Goal: Information Seeking & Learning: Learn about a topic

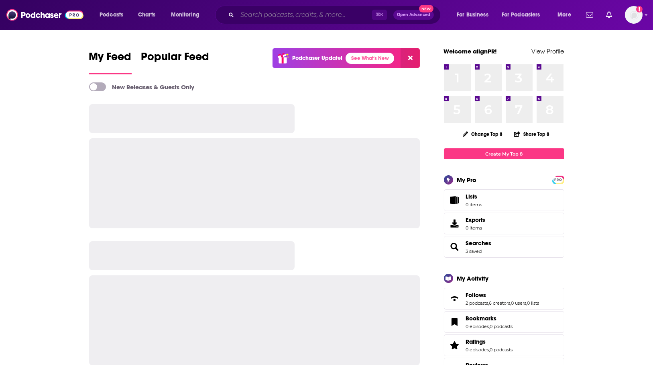
click at [307, 16] on input "Search podcasts, credits, & more..." at bounding box center [304, 14] width 135 height 13
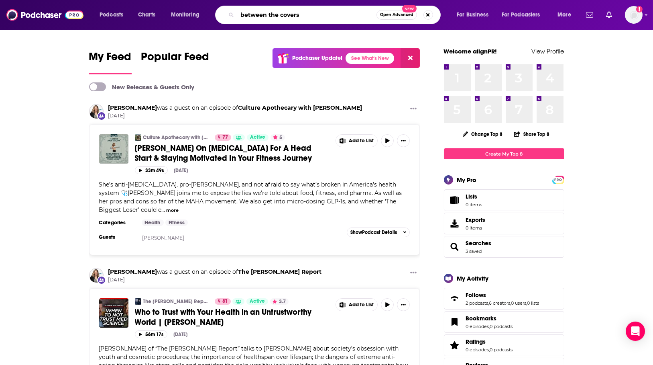
type input "between the covers"
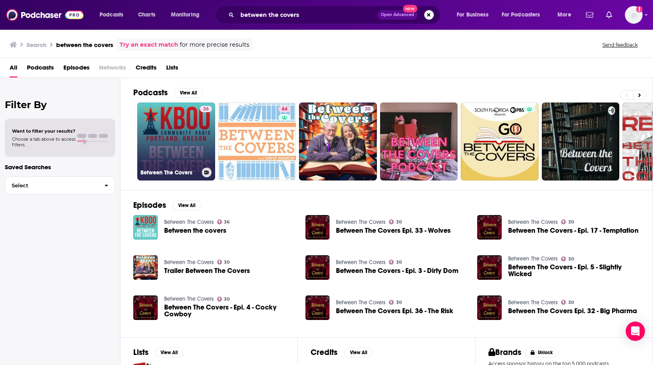
click at [175, 141] on link "36 Between The Covers" at bounding box center [176, 141] width 78 height 78
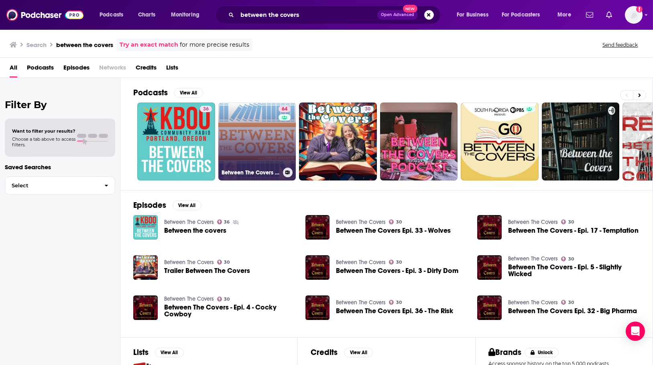
click at [229, 111] on link "64 Between The Covers : Conversations with Writers in Fiction, Nonfiction & Poe…" at bounding box center [257, 141] width 78 height 78
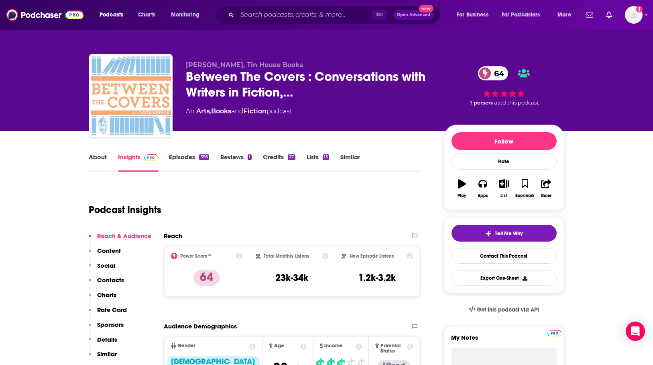
click at [96, 162] on link "About" at bounding box center [98, 162] width 18 height 18
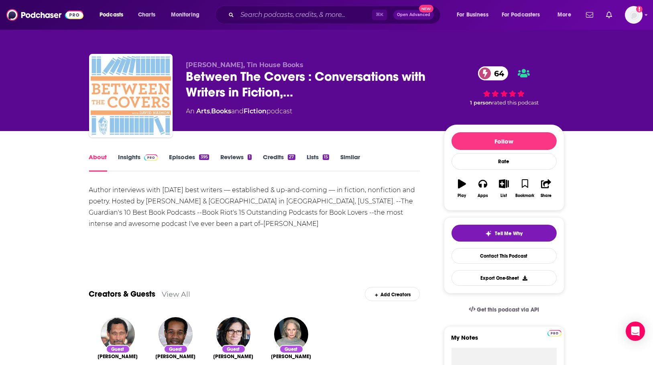
click at [126, 154] on link "Insights" at bounding box center [138, 162] width 40 height 18
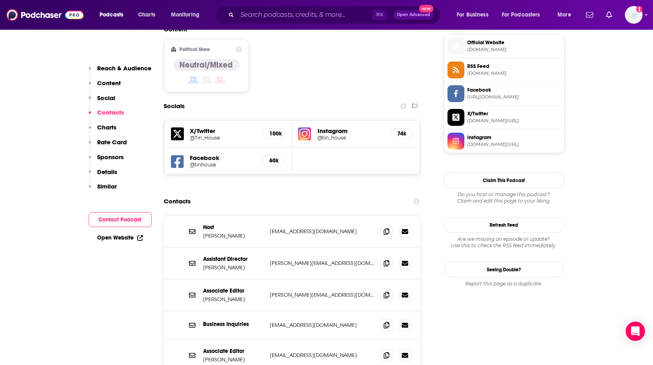
scroll to position [647, 0]
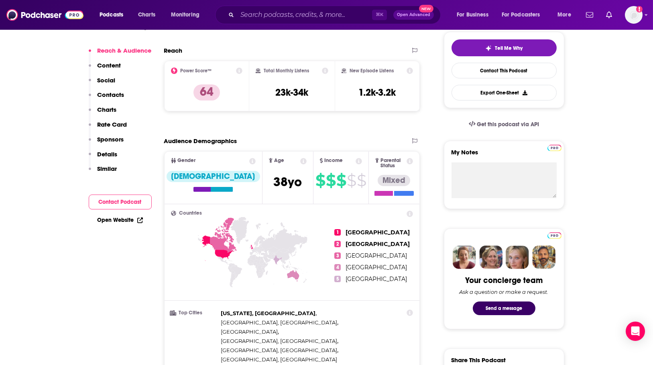
scroll to position [22, 0]
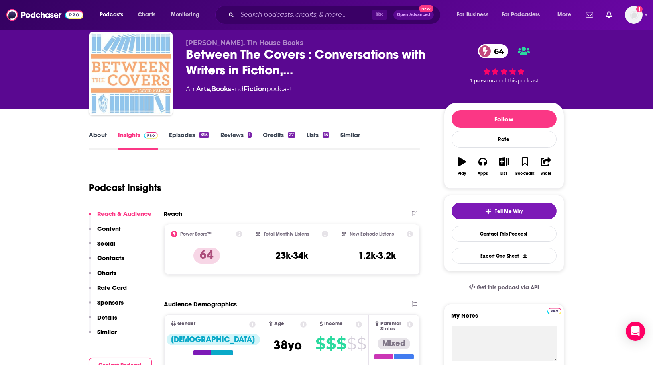
click at [94, 131] on link "About" at bounding box center [98, 140] width 18 height 18
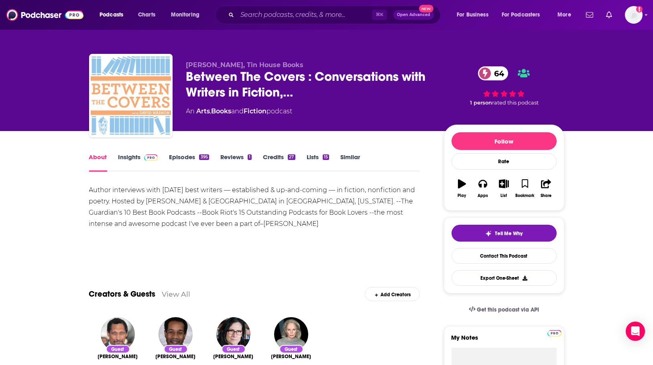
drag, startPoint x: 124, startPoint y: 146, endPoint x: 132, endPoint y: 149, distance: 8.5
click at [136, 154] on link "Insights" at bounding box center [138, 162] width 40 height 18
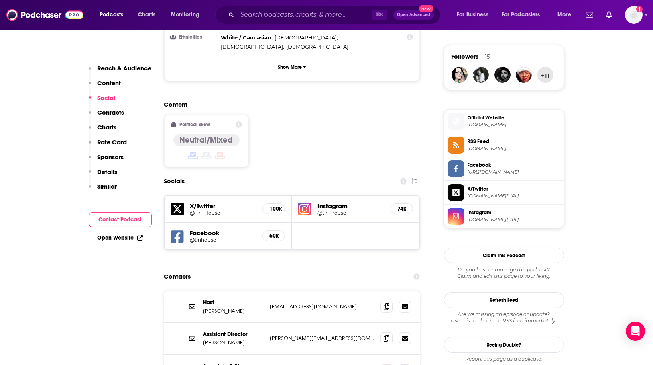
scroll to position [650, 0]
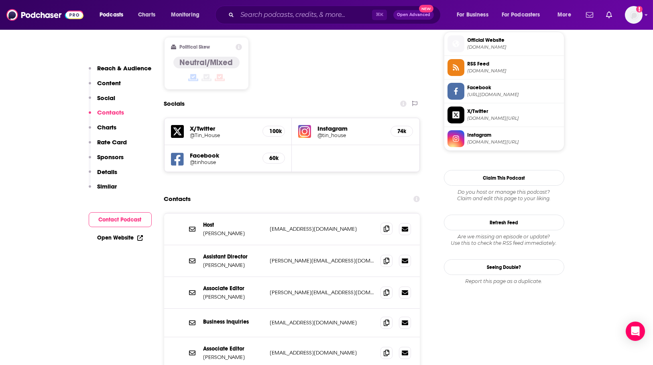
drag, startPoint x: 379, startPoint y: 186, endPoint x: 383, endPoint y: 186, distance: 4.8
click at [379, 213] on div "Host Dr. David Naimon dnaimon@gmail.com dnaimon@gmail.com" at bounding box center [292, 229] width 256 height 32
drag, startPoint x: 383, startPoint y: 186, endPoint x: 349, endPoint y: 181, distance: 35.4
click at [384, 226] on icon at bounding box center [387, 229] width 6 height 6
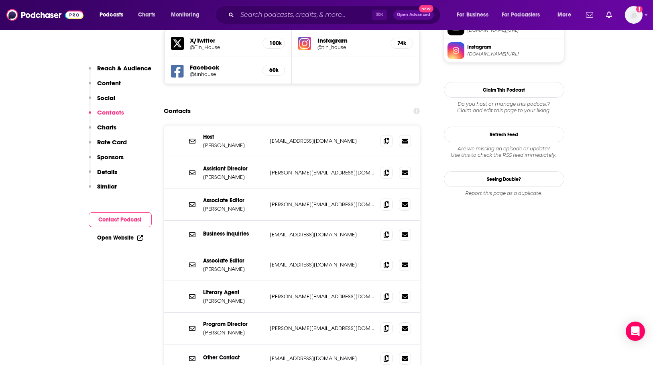
scroll to position [728, 0]
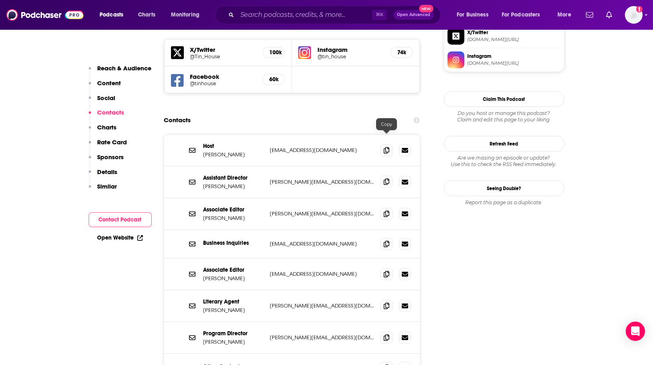
click at [383, 175] on span at bounding box center [387, 181] width 12 height 12
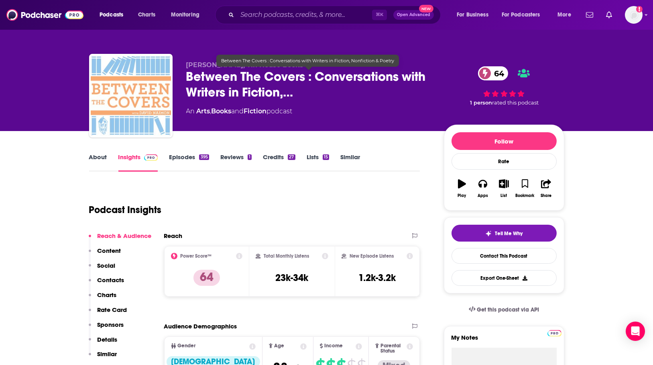
scroll to position [0, 0]
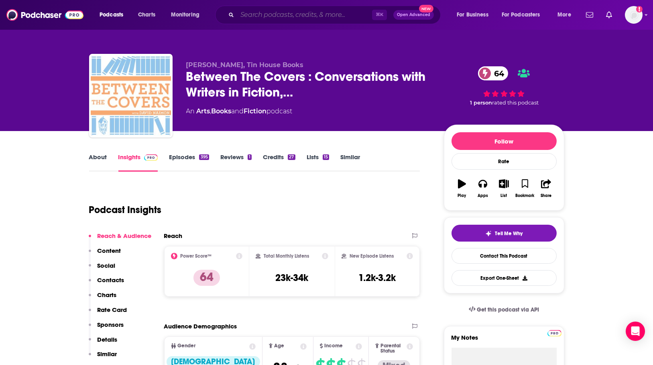
click at [282, 18] on input "Search podcasts, credits, & more..." at bounding box center [304, 14] width 135 height 13
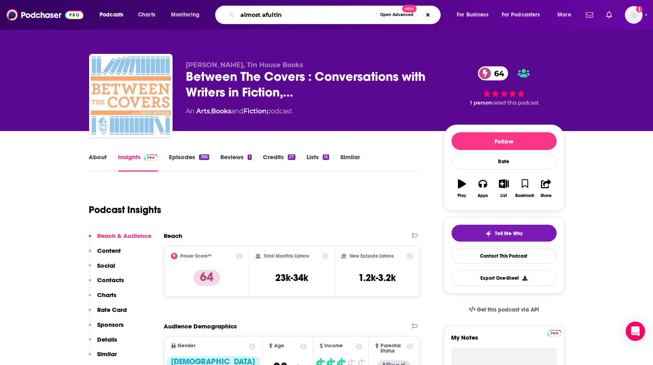
type input "almost afulting"
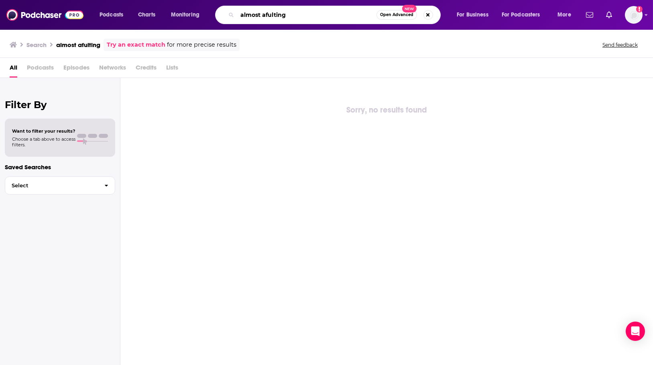
click at [275, 14] on input "almost afulting" at bounding box center [306, 14] width 139 height 13
type input "almost adulting"
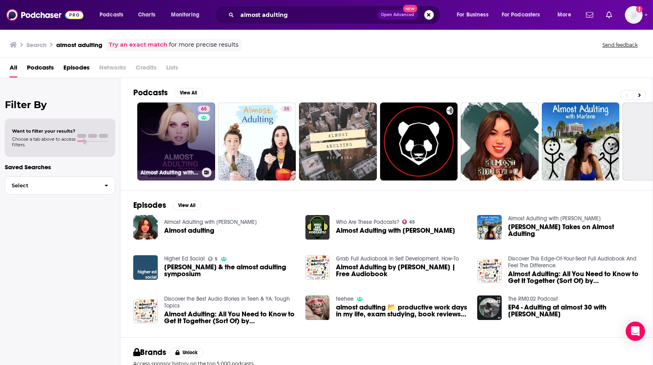
click at [194, 126] on link "65 Almost Adulting with Violet Benson" at bounding box center [176, 141] width 78 height 78
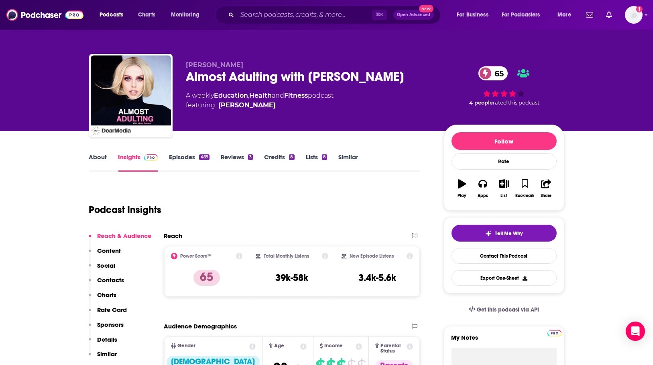
click at [97, 157] on link "About" at bounding box center [98, 162] width 18 height 18
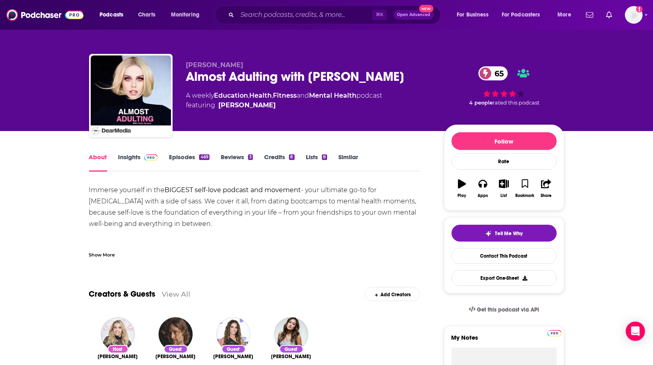
click at [175, 158] on link "Episodes 469" at bounding box center [189, 162] width 40 height 18
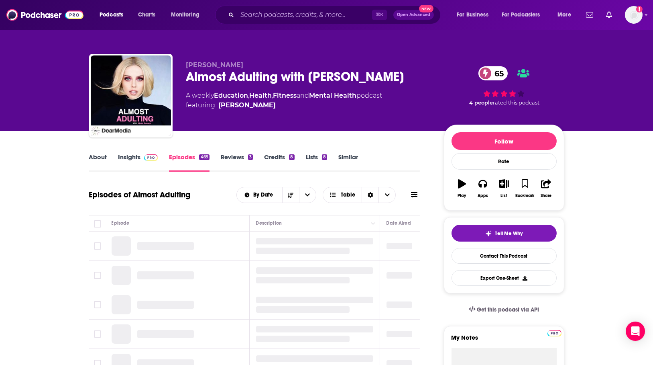
click at [133, 157] on link "Insights" at bounding box center [138, 162] width 40 height 18
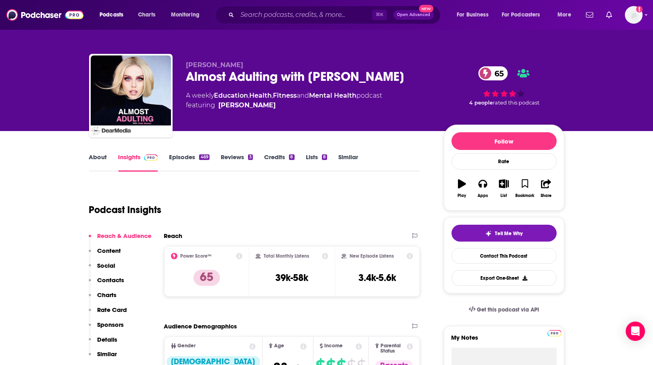
click at [277, 75] on div "Almost Adulting with Violet Benson 65" at bounding box center [308, 77] width 245 height 16
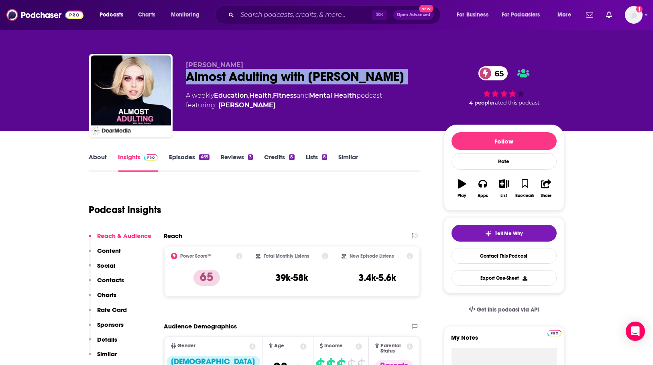
click at [277, 75] on div "Almost Adulting with Violet Benson 65" at bounding box center [308, 77] width 245 height 16
copy div "Almost Adulting with Violet Benson 65"
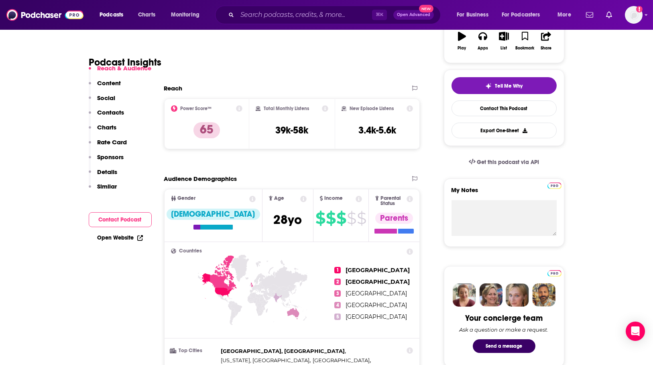
scroll to position [149, 0]
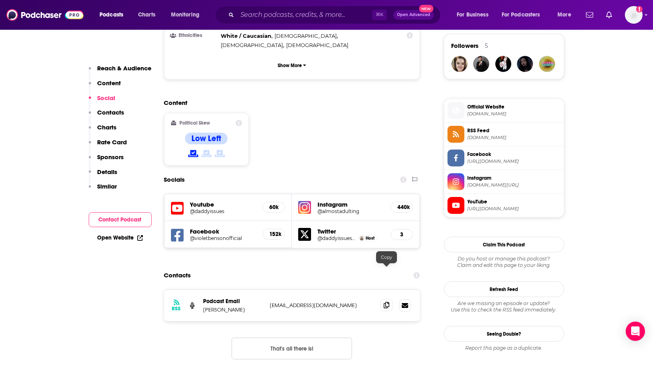
click at [387, 302] on icon at bounding box center [387, 305] width 6 height 6
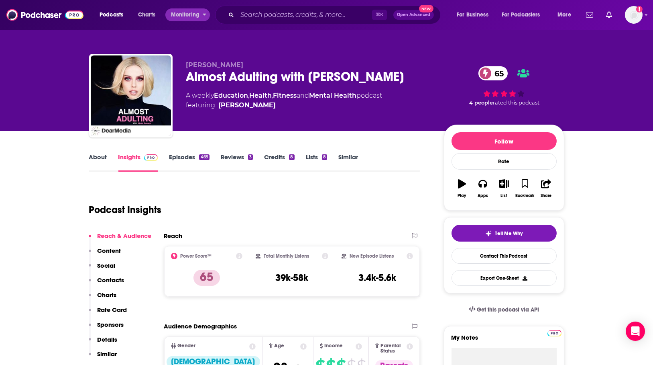
scroll to position [0, 0]
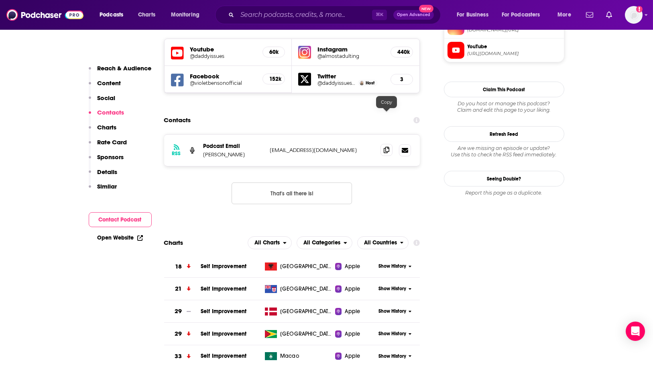
click at [384, 147] on icon at bounding box center [387, 150] width 6 height 6
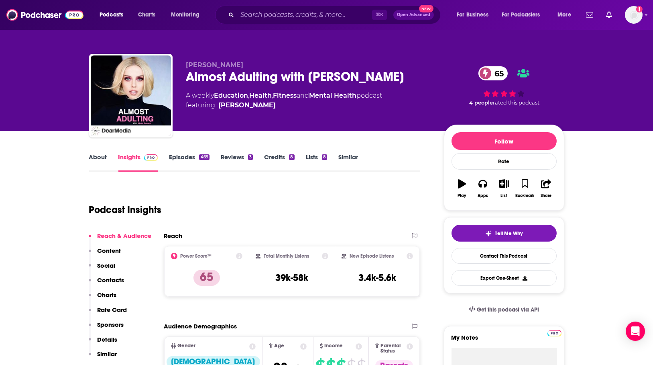
scroll to position [0, 0]
click at [247, 79] on div "Almost Adulting with Violet Benson 65" at bounding box center [308, 77] width 245 height 16
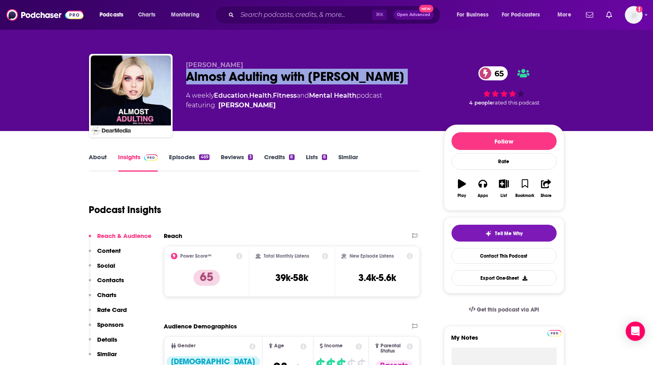
drag, startPoint x: 247, startPoint y: 79, endPoint x: 179, endPoint y: 89, distance: 68.2
click at [246, 79] on div "Almost Adulting with Violet Benson 65" at bounding box center [308, 77] width 245 height 16
copy div "Almost Adulting with Violet Benson 65"
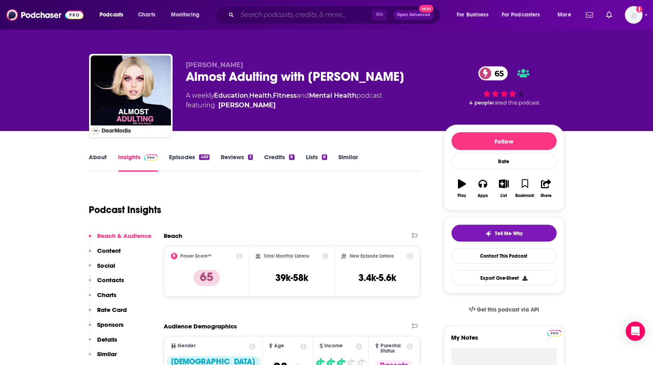
click at [328, 10] on input "Search podcasts, credits, & more..." at bounding box center [304, 14] width 135 height 13
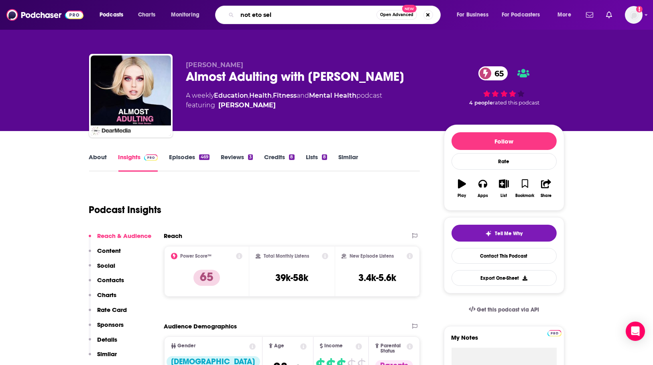
type input "not eto self"
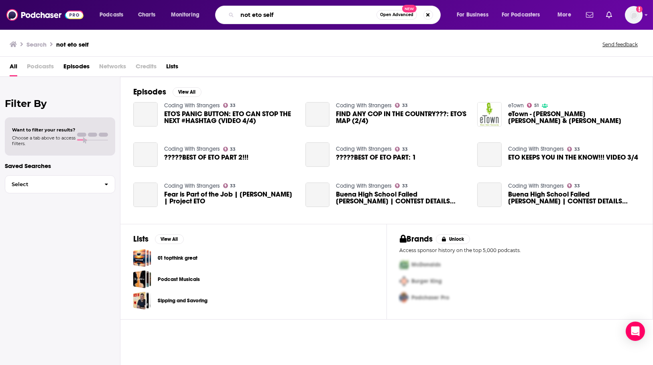
drag, startPoint x: 294, startPoint y: 16, endPoint x: 234, endPoint y: 14, distance: 59.0
click at [234, 14] on div "not eto self Open Advanced New" at bounding box center [328, 15] width 226 height 18
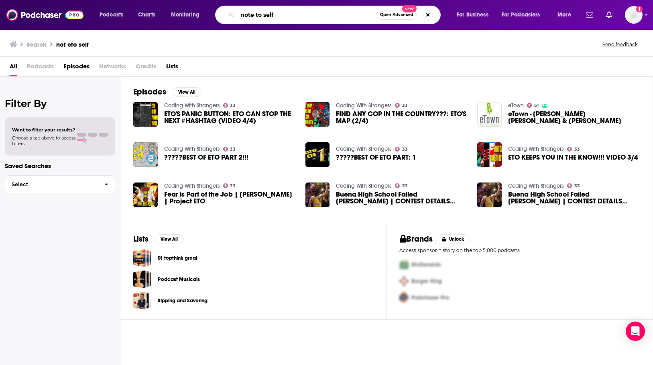
type input "note to self"
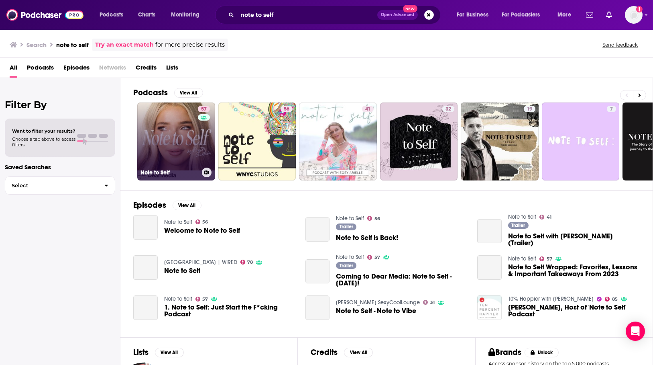
click at [168, 130] on link "57 Note to Self" at bounding box center [176, 141] width 78 height 78
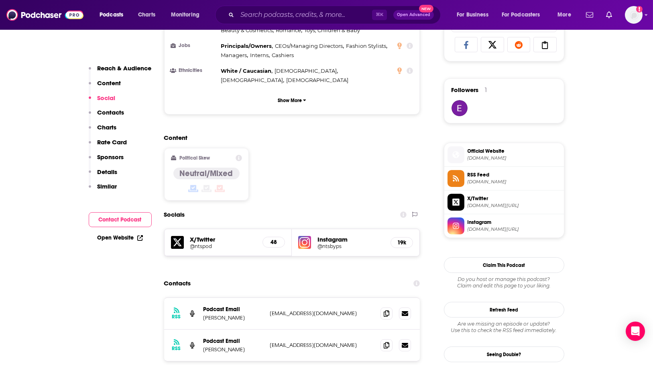
scroll to position [551, 0]
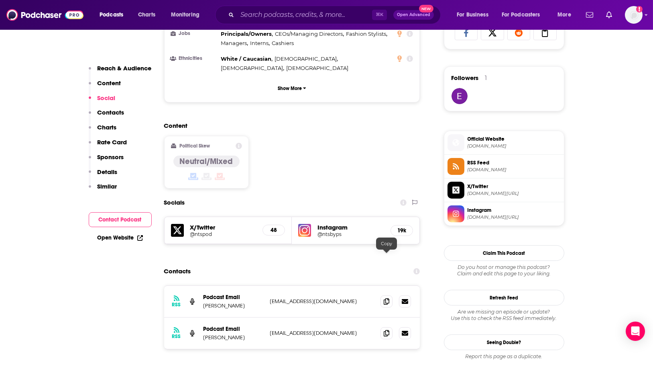
drag, startPoint x: 391, startPoint y: 257, endPoint x: 231, endPoint y: 147, distance: 194.0
click at [390, 295] on span at bounding box center [387, 301] width 12 height 12
drag, startPoint x: 387, startPoint y: 290, endPoint x: 148, endPoint y: 208, distance: 252.8
click at [386, 330] on icon at bounding box center [387, 333] width 6 height 6
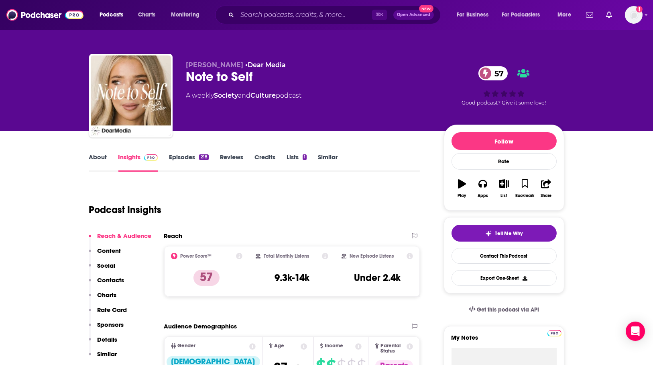
scroll to position [0, 0]
click at [104, 153] on link "About" at bounding box center [98, 162] width 18 height 18
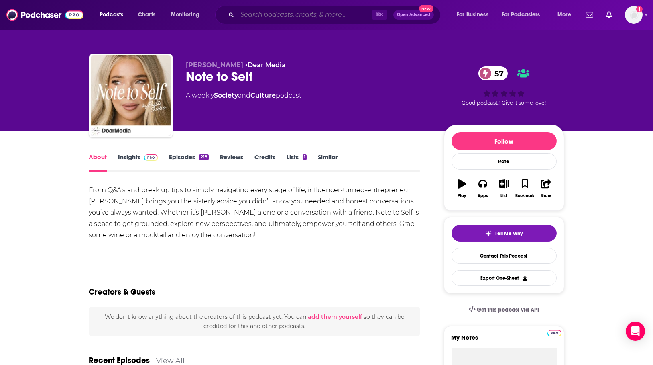
click at [306, 17] on input "Search podcasts, credits, & more..." at bounding box center [304, 14] width 135 height 13
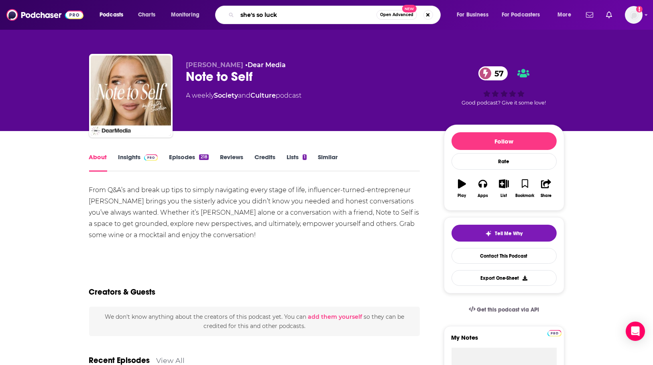
type input "she's so lucky"
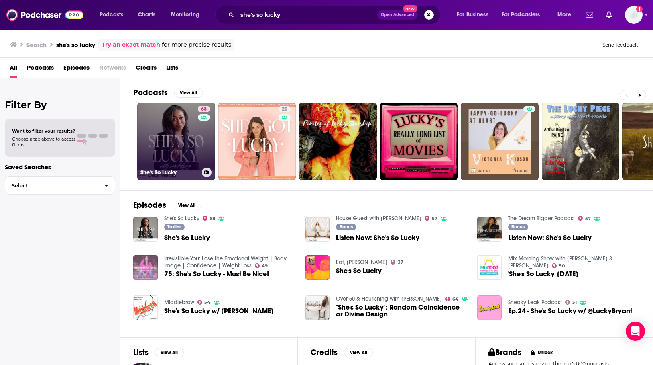
click at [183, 124] on link "68 She's So Lucky" at bounding box center [176, 141] width 78 height 78
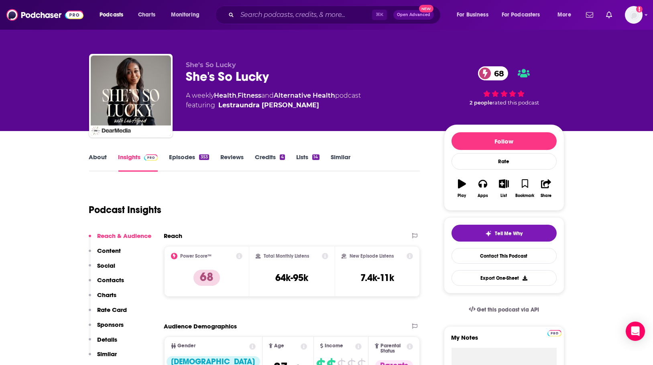
click at [103, 154] on link "About" at bounding box center [98, 162] width 18 height 18
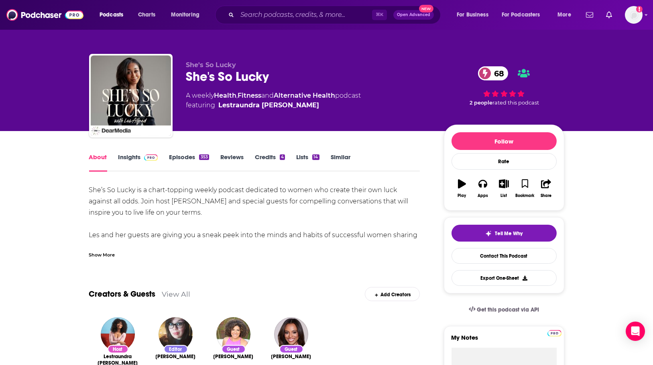
click at [101, 256] on div "Show More" at bounding box center [102, 254] width 26 height 8
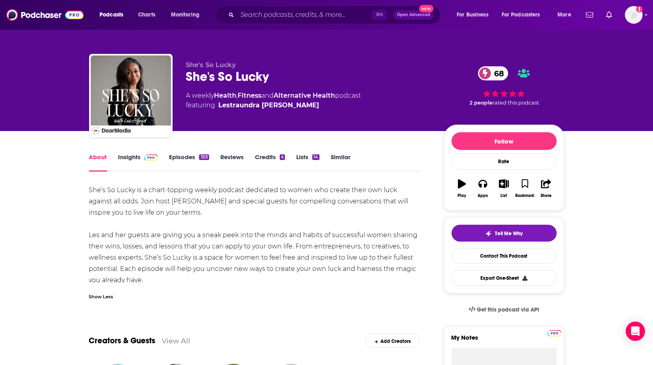
click at [125, 155] on link "Insights" at bounding box center [138, 162] width 40 height 18
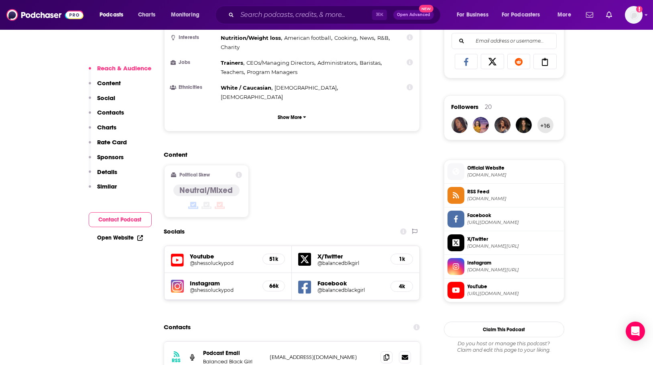
scroll to position [574, 0]
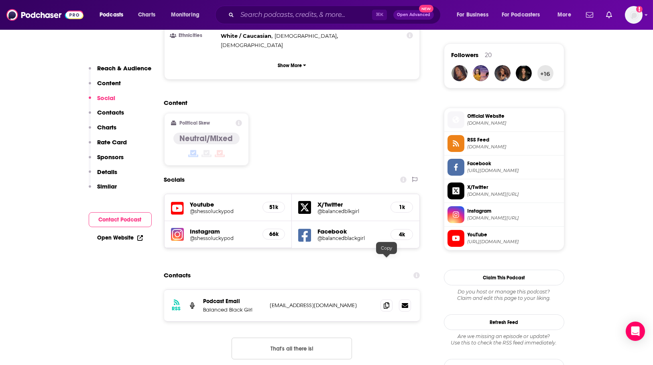
drag, startPoint x: 383, startPoint y: 261, endPoint x: 375, endPoint y: 260, distance: 8.2
click at [383, 299] on span at bounding box center [387, 305] width 12 height 12
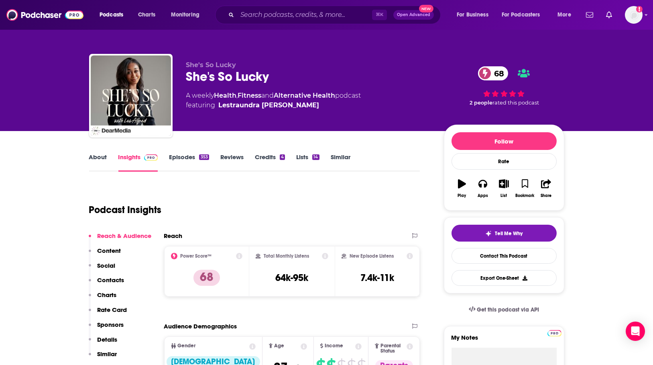
scroll to position [0, 0]
click at [103, 155] on link "About" at bounding box center [98, 162] width 18 height 18
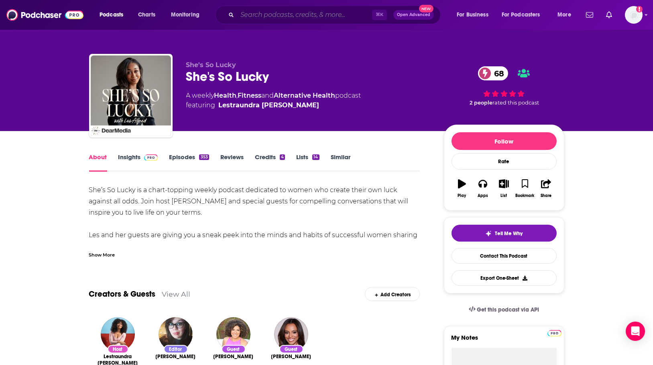
click at [266, 12] on input "Search podcasts, credits, & more..." at bounding box center [304, 14] width 135 height 13
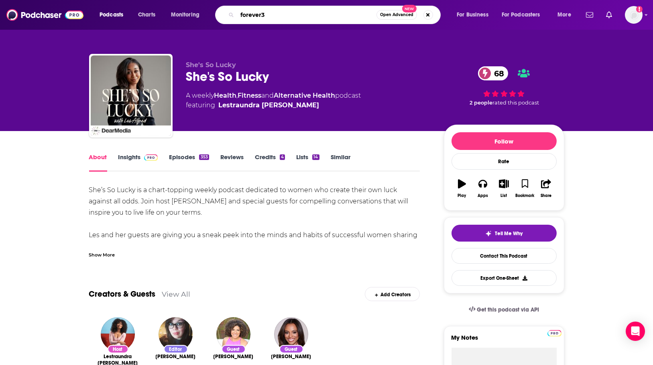
type input "forever35"
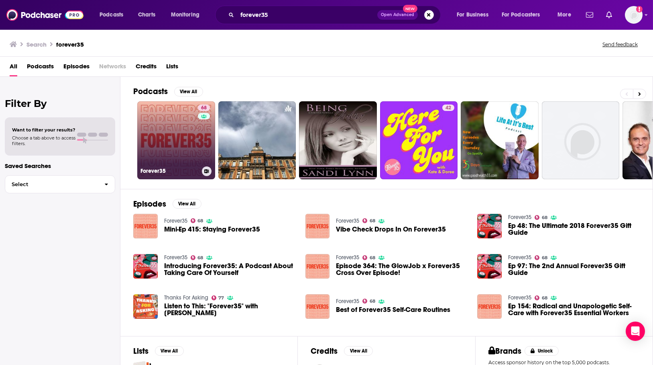
click at [166, 133] on link "68 Forever35" at bounding box center [176, 140] width 78 height 78
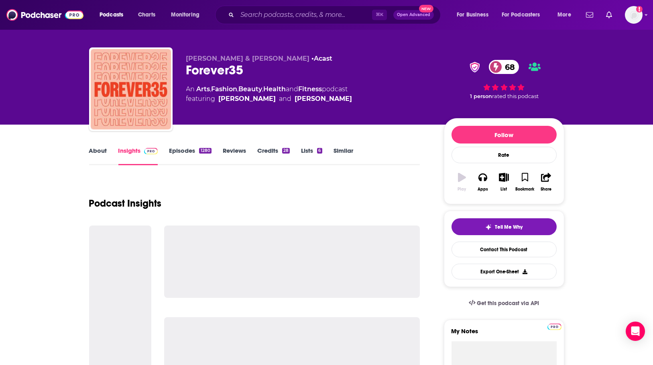
scroll to position [8, 0]
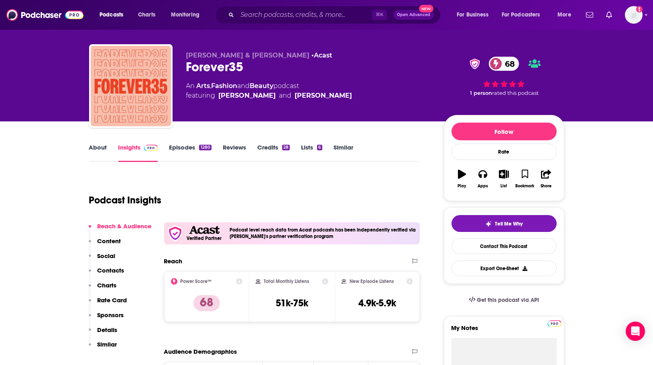
click at [100, 147] on link "About" at bounding box center [98, 152] width 18 height 18
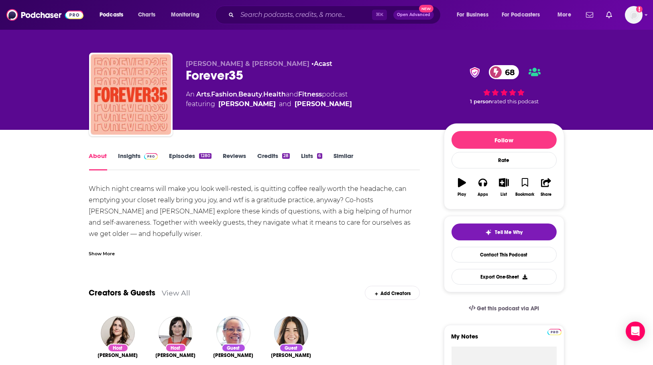
click at [108, 255] on div "Show More" at bounding box center [102, 253] width 26 height 8
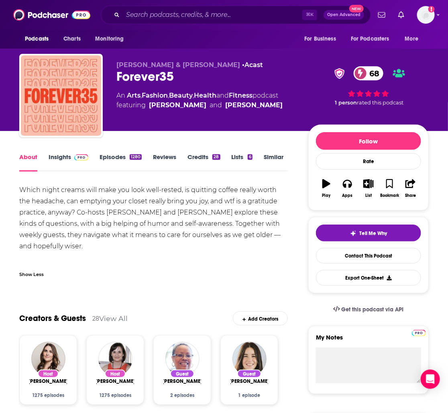
click at [62, 157] on link "Insights" at bounding box center [69, 162] width 40 height 18
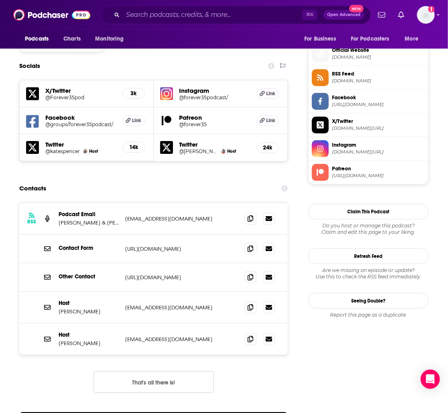
scroll to position [737, 0]
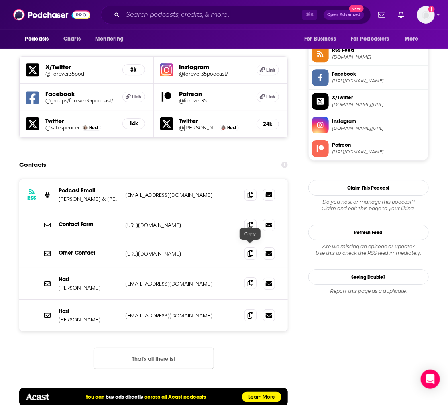
click at [251, 280] on icon at bounding box center [251, 283] width 6 height 6
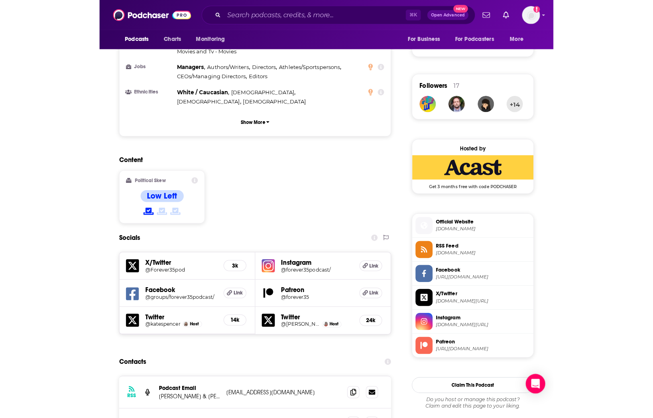
scroll to position [723, 0]
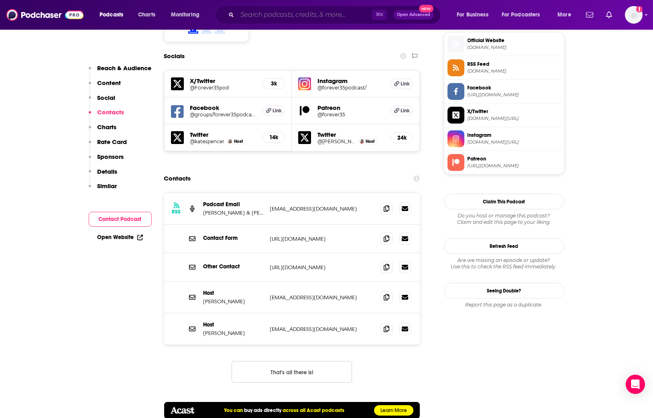
click at [325, 14] on input "Search podcasts, credits, & more..." at bounding box center [304, 14] width 135 height 13
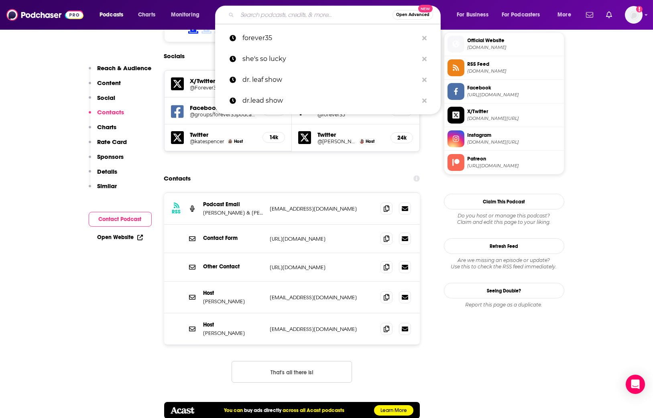
paste input "The GenTwenty"
type input "The GenTwenty"
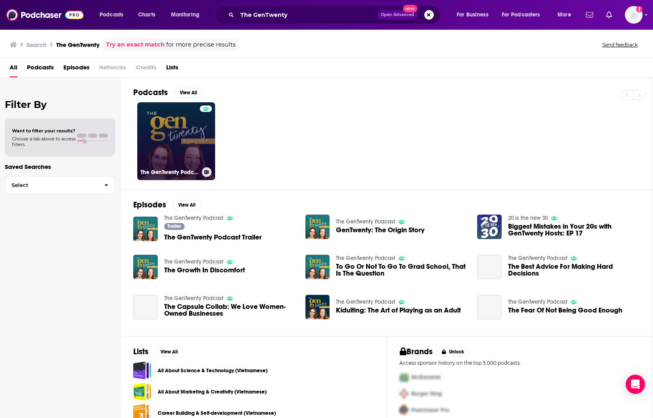
click at [177, 122] on link "The GenTwenty Podcast" at bounding box center [176, 141] width 78 height 78
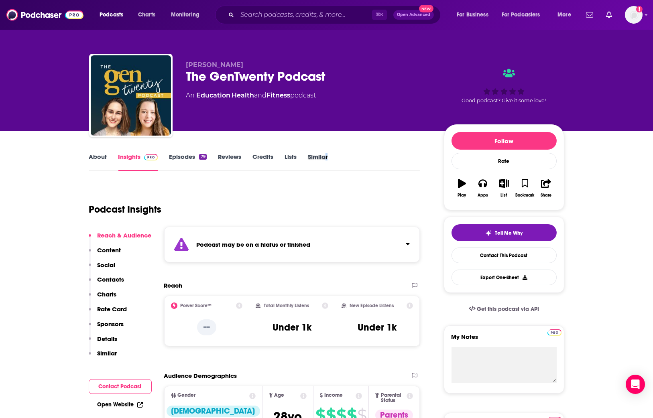
click at [327, 159] on div "Similar" at bounding box center [323, 162] width 31 height 18
click at [325, 157] on link "Similar" at bounding box center [318, 162] width 20 height 18
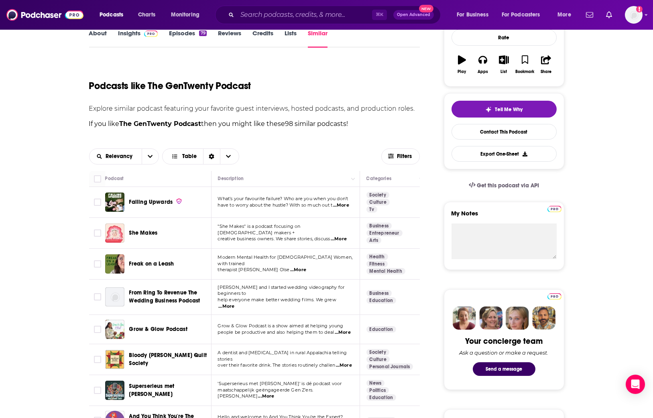
scroll to position [135, 0]
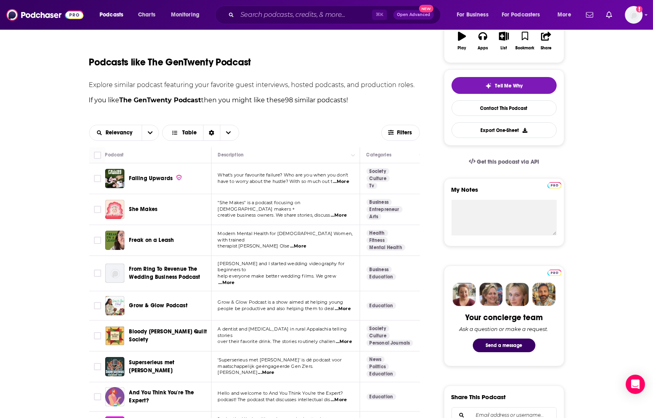
scroll to position [146, 0]
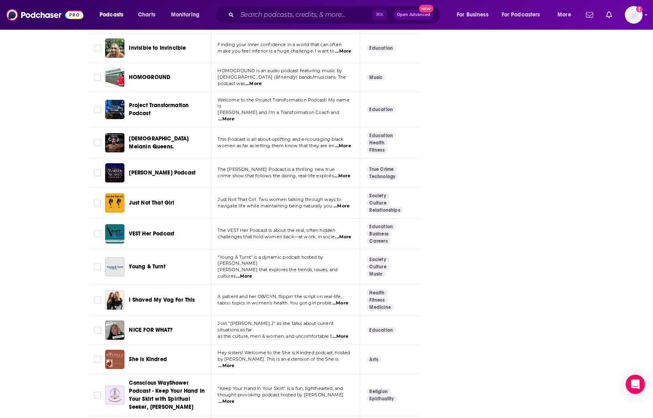
scroll to position [1475, 0]
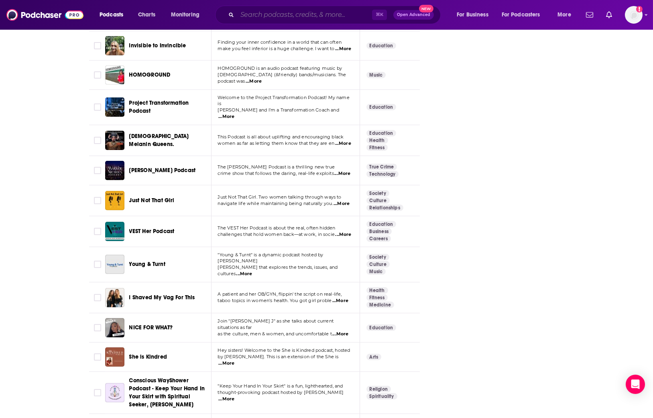
click at [273, 17] on input "Search podcasts, credits, & more..." at bounding box center [304, 14] width 135 height 13
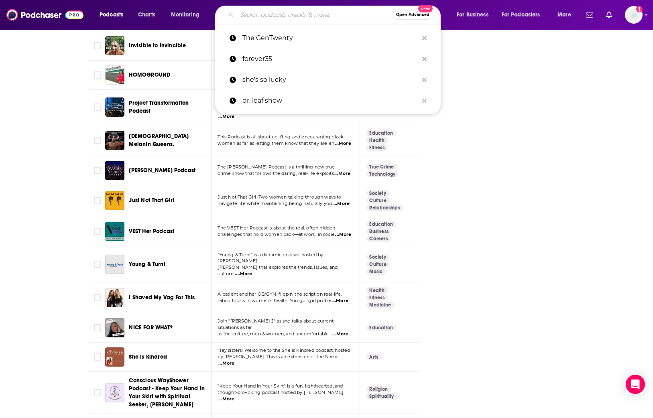
click at [293, 10] on input "Search podcasts, credits, & more..." at bounding box center [314, 14] width 155 height 13
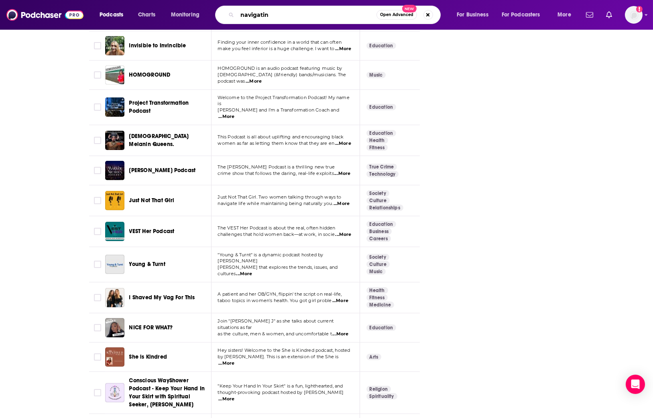
type input "navigating"
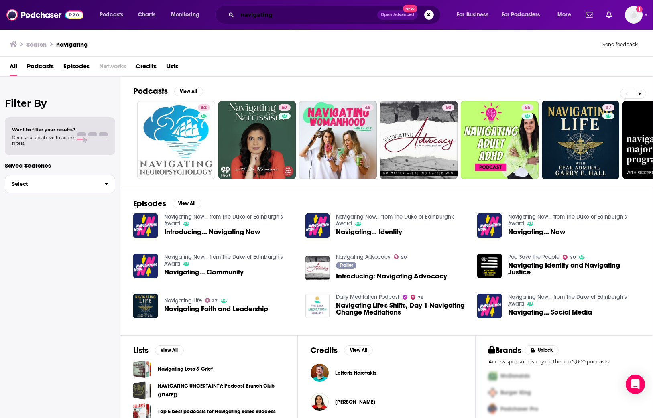
click at [299, 19] on input "navigating" at bounding box center [307, 14] width 140 height 13
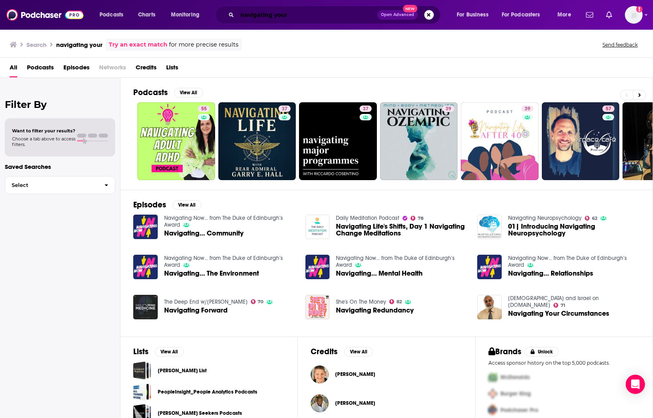
click at [296, 17] on input "navigating your" at bounding box center [307, 14] width 140 height 13
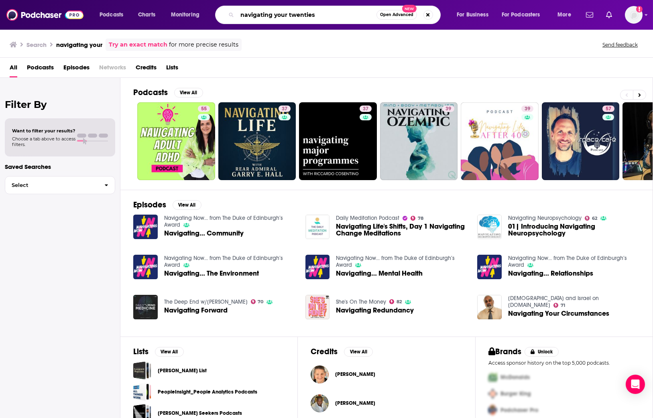
type input "navigating your twenties"
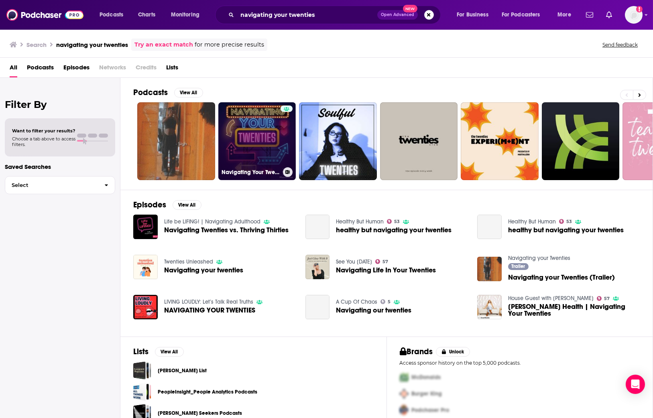
click at [241, 136] on link "Navigating Your Twenties" at bounding box center [257, 141] width 78 height 78
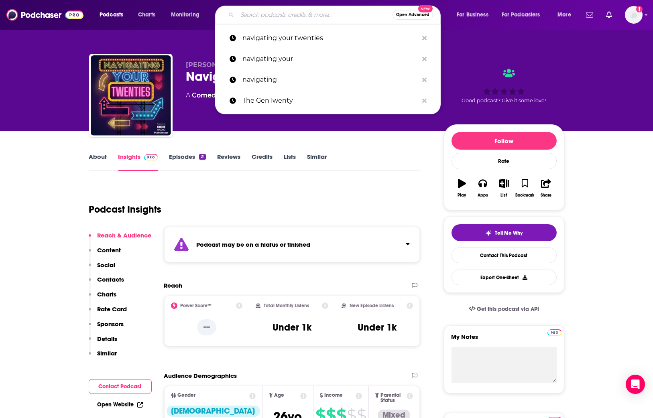
click at [250, 19] on input "Search podcasts, credits, & more..." at bounding box center [314, 14] width 155 height 13
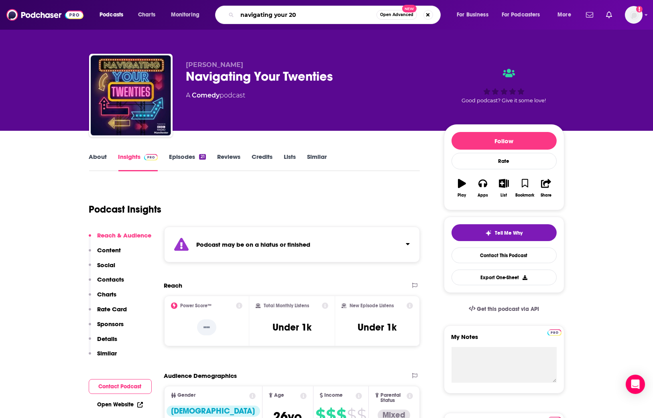
type input "navigating your 20s"
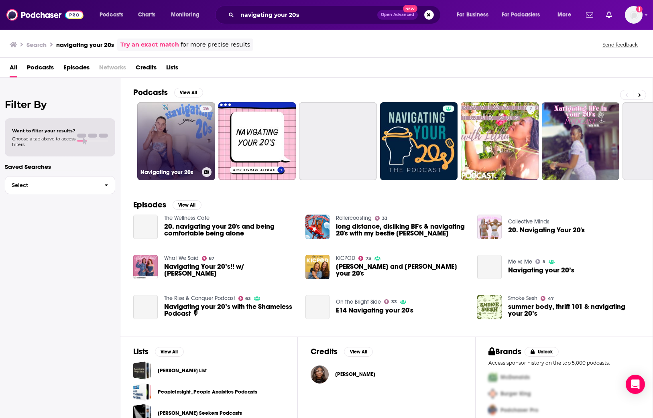
click at [189, 140] on link "26 Navigating your 20s" at bounding box center [176, 141] width 78 height 78
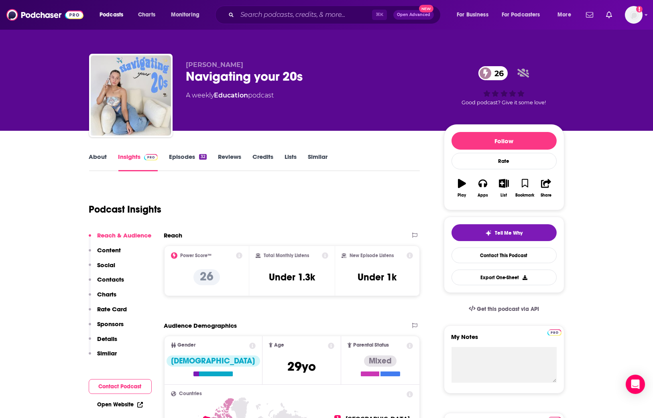
click at [95, 157] on link "About" at bounding box center [98, 162] width 18 height 18
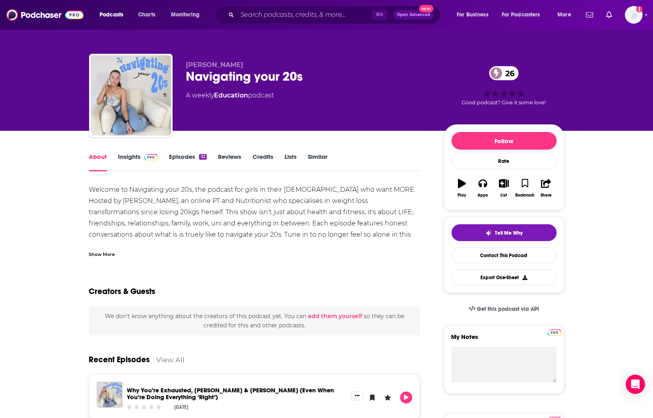
click at [240, 82] on div "Navigating your 20s 26" at bounding box center [308, 77] width 245 height 16
copy div "Navigating your 20s 26"
click at [108, 254] on div "Show More" at bounding box center [102, 254] width 26 height 8
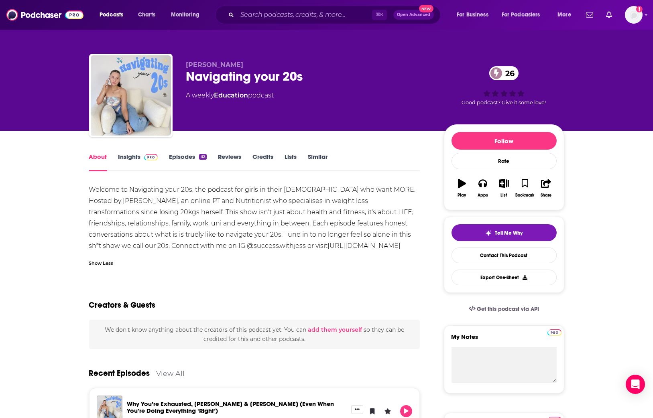
click at [134, 155] on link "Insights" at bounding box center [138, 162] width 40 height 18
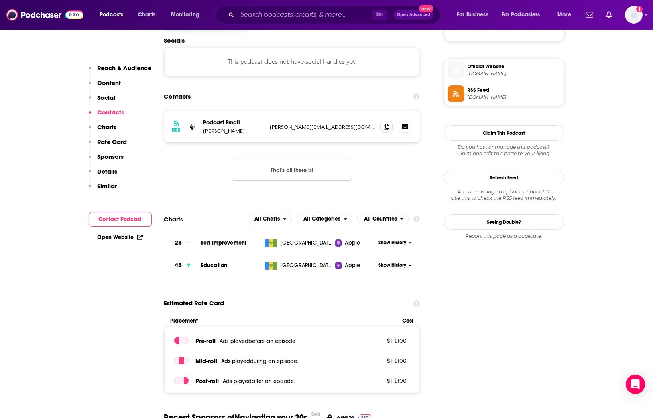
scroll to position [558, 0]
click at [381, 129] on span at bounding box center [387, 127] width 12 height 12
click at [259, 101] on div "Contacts" at bounding box center [292, 97] width 256 height 15
click at [328, 11] on input "Search podcasts, credits, & more..." at bounding box center [304, 14] width 135 height 13
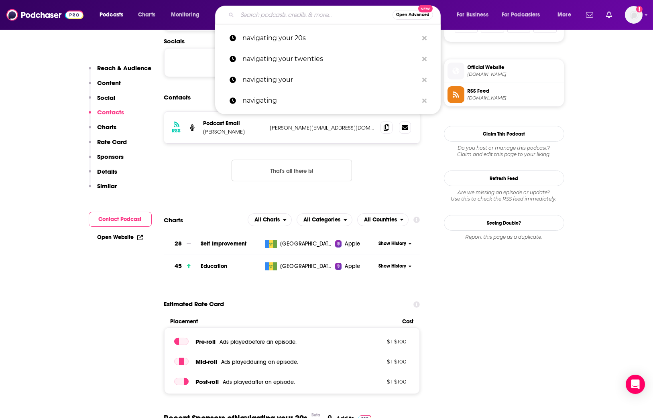
paste input "Dear Sugars with Cheryl Strayed and Steve Almond"
type input "Dear Sugars with Cheryl Strayed and Steve Almond"
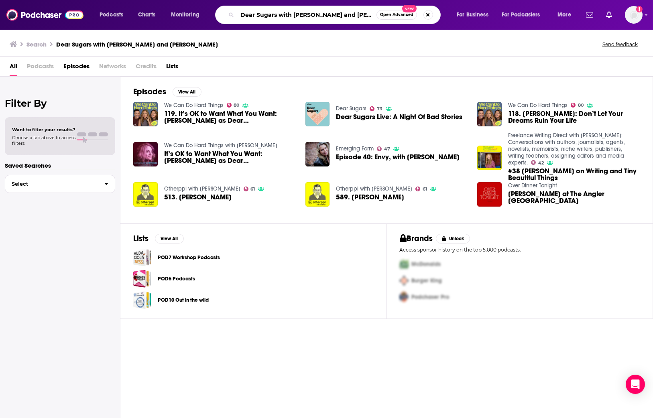
click at [291, 14] on input "Dear Sugars with Cheryl Strayed and Steve Almond" at bounding box center [306, 14] width 139 height 13
drag, startPoint x: 285, startPoint y: 17, endPoint x: 399, endPoint y: 14, distance: 114.1
click at [399, 14] on div "Dear Sugars with Cheryl Strayed and Steve Almond Open Advanced New" at bounding box center [328, 15] width 226 height 18
type input "Dear Sugars"
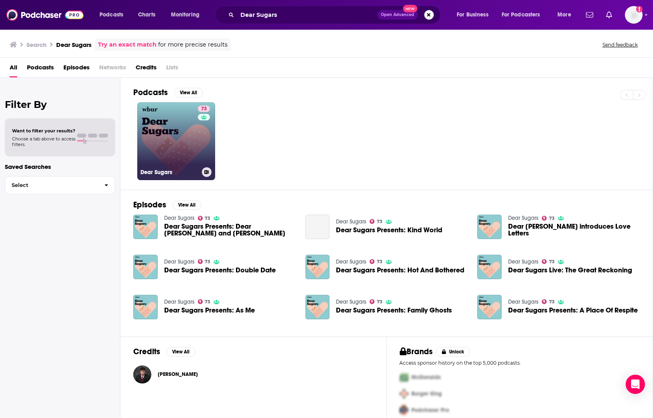
click at [165, 158] on link "73 Dear Sugars" at bounding box center [176, 141] width 78 height 78
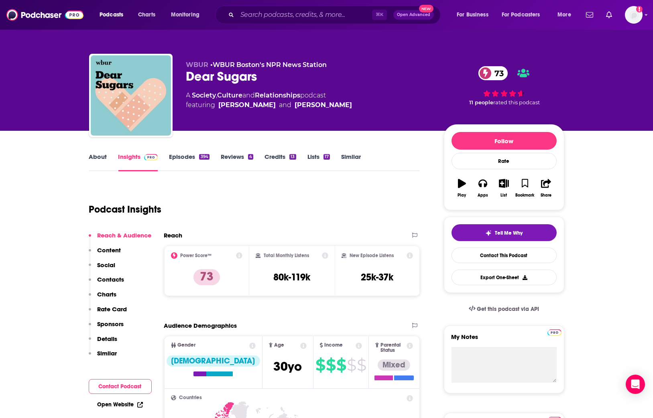
click at [100, 157] on link "About" at bounding box center [98, 162] width 18 height 18
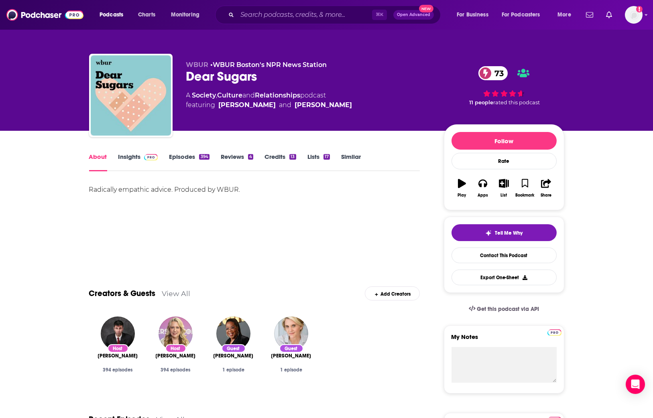
click at [129, 155] on link "Insights" at bounding box center [138, 162] width 40 height 18
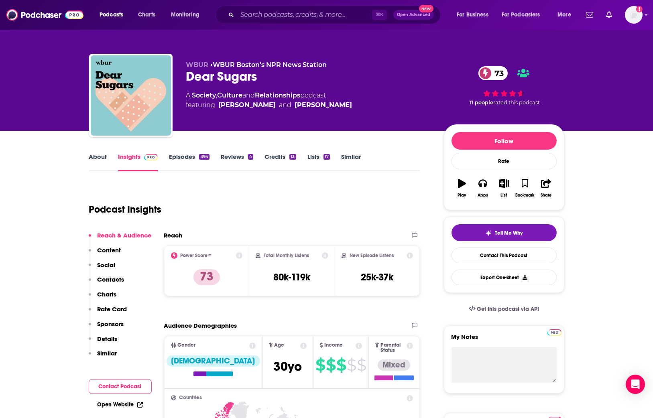
click at [175, 155] on link "Episodes 394" at bounding box center [189, 162] width 40 height 18
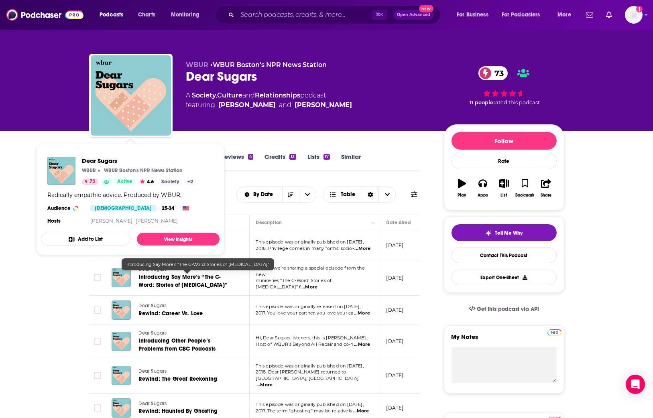
click at [171, 277] on span "Introducing Say More’s “The C-Word: Stories of Cancer”" at bounding box center [183, 281] width 89 height 15
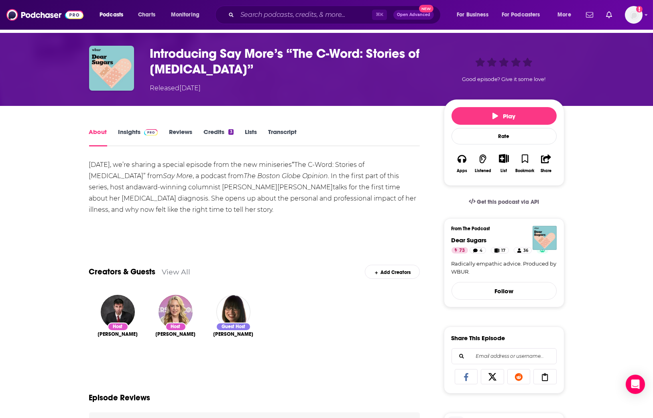
scroll to position [95, 0]
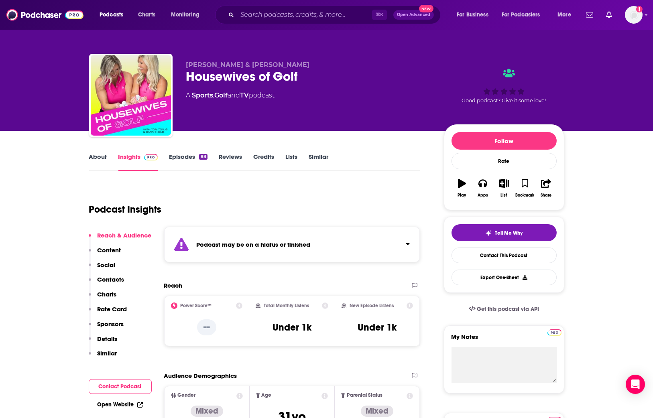
click at [325, 156] on link "Similar" at bounding box center [319, 162] width 20 height 18
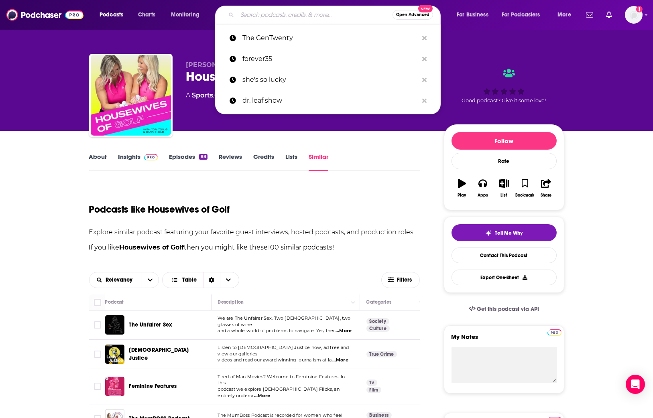
click at [291, 15] on input "Search podcasts, credits, & more..." at bounding box center [314, 14] width 155 height 13
paste input "The Bonnet Talks"
type input "The Bonnet Talks"
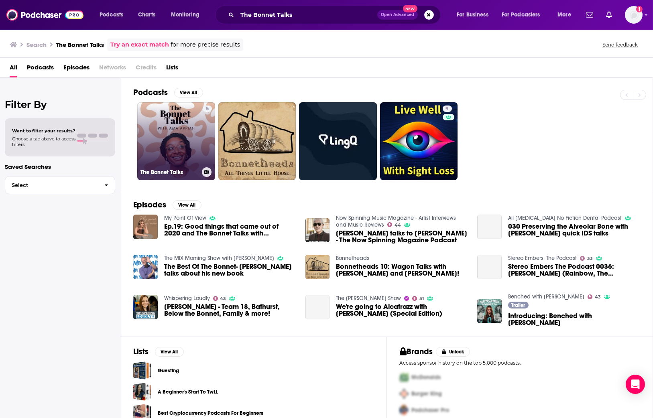
click at [186, 119] on link "5 The Bonnet Talks" at bounding box center [176, 141] width 78 height 78
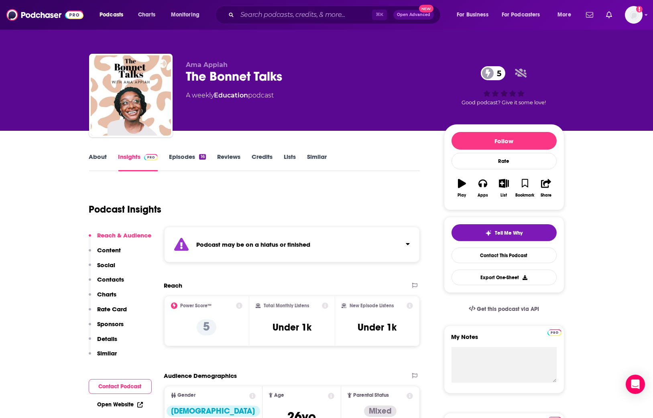
click at [101, 154] on link "About" at bounding box center [98, 162] width 18 height 18
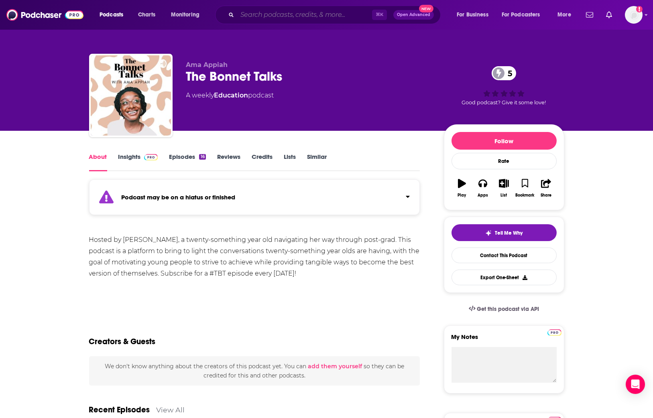
click at [310, 15] on input "Search podcasts, credits, & more..." at bounding box center [304, 14] width 135 height 13
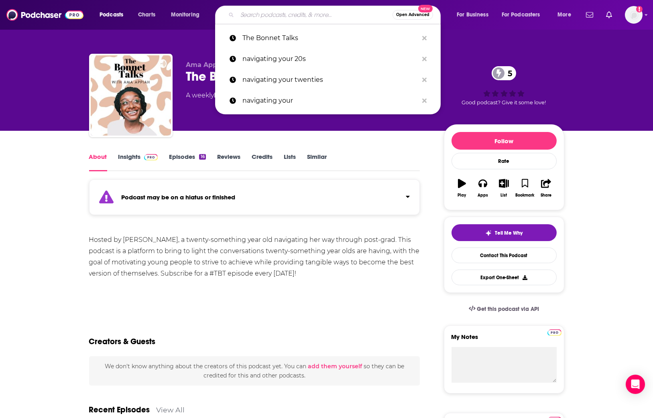
paste input "Chapter Twenty-Something"
type input "Chapter Twenty-Something"
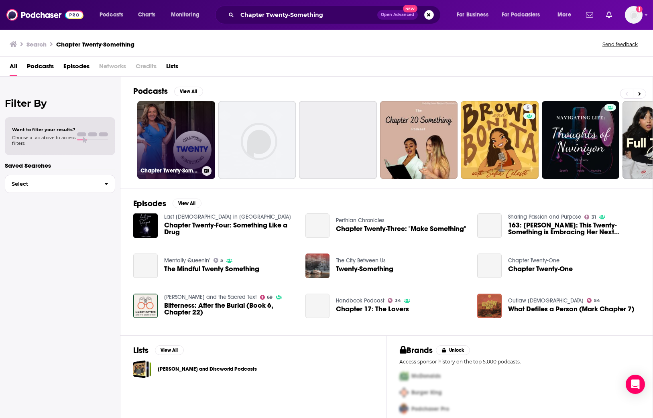
click at [172, 125] on link "Chapter Twenty-Something" at bounding box center [176, 140] width 78 height 78
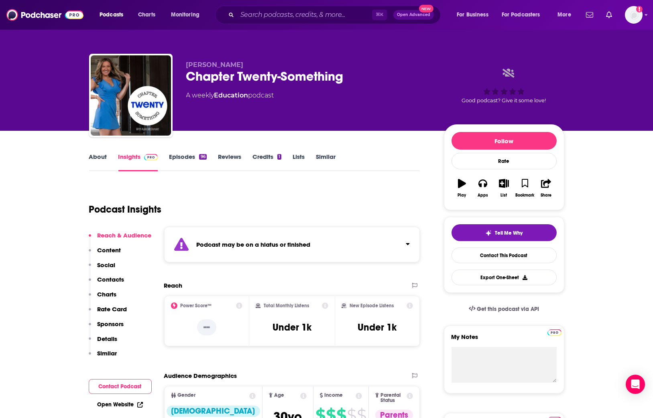
click at [98, 157] on link "About" at bounding box center [98, 162] width 18 height 18
